Goal: Task Accomplishment & Management: Manage account settings

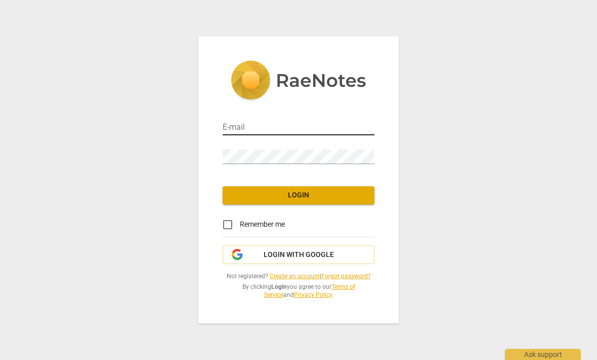
click at [245, 129] on input "email" at bounding box center [298, 128] width 152 height 15
type input "[PERSON_NAME][EMAIL_ADDRESS][DOMAIN_NAME]"
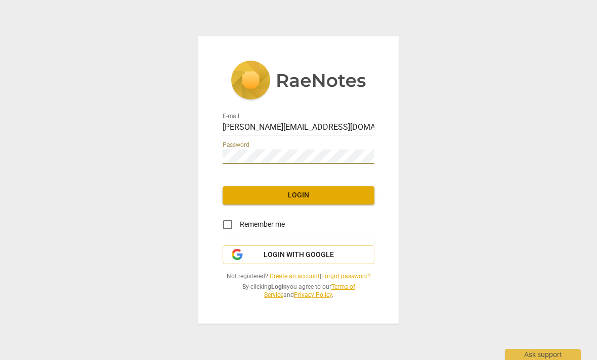
click at [293, 201] on button "Login" at bounding box center [298, 196] width 152 height 18
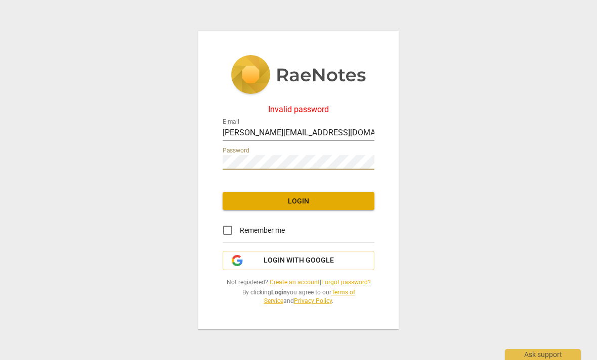
click at [300, 207] on button "Login" at bounding box center [298, 201] width 152 height 18
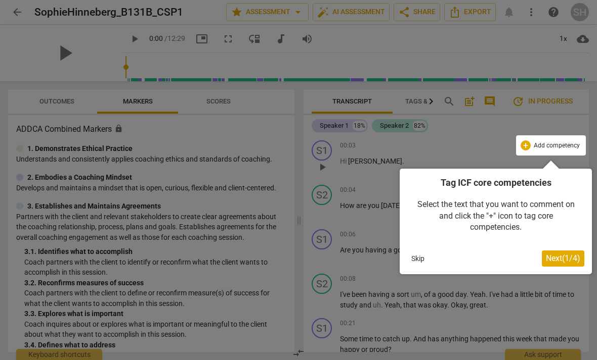
click at [579, 14] on div at bounding box center [298, 180] width 597 height 360
click at [583, 15] on div at bounding box center [298, 180] width 597 height 360
click at [415, 259] on button "Skip" at bounding box center [417, 258] width 21 height 15
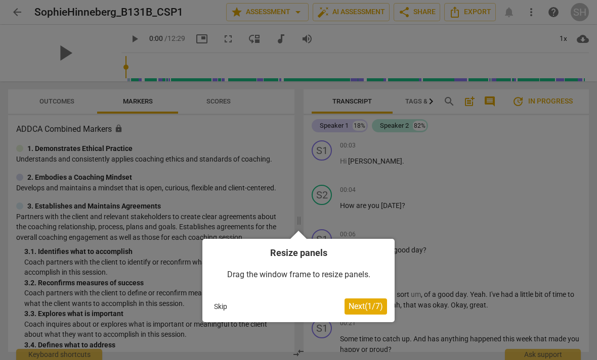
click at [226, 302] on button "Skip" at bounding box center [220, 306] width 21 height 15
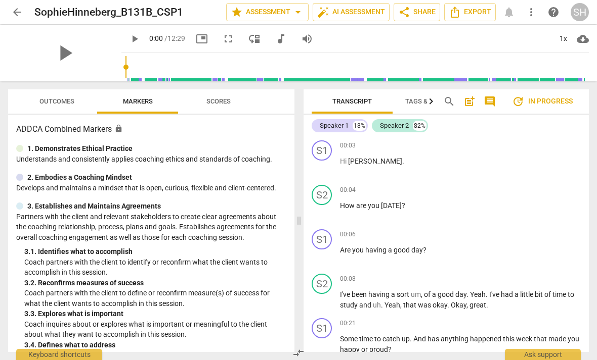
click at [578, 11] on div "SH" at bounding box center [579, 12] width 18 height 18
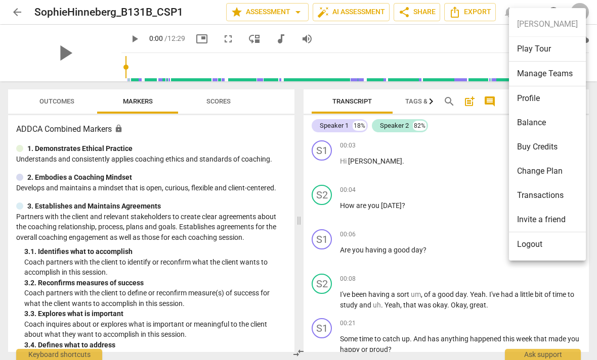
click at [521, 242] on li "Logout" at bounding box center [547, 245] width 77 height 24
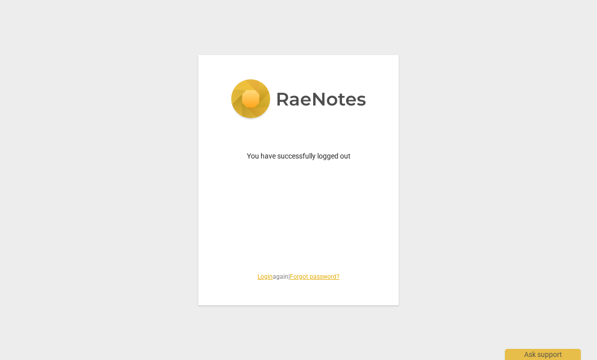
click at [357, 2] on div "You have successfully logged out Login again | Forgot password?" at bounding box center [298, 180] width 597 height 360
